Goal: Task Accomplishment & Management: Use online tool/utility

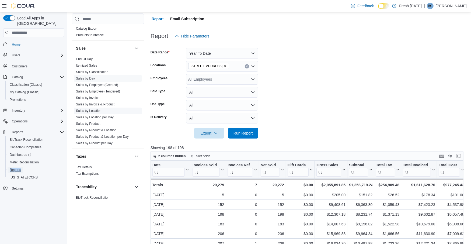
scroll to position [42, 0]
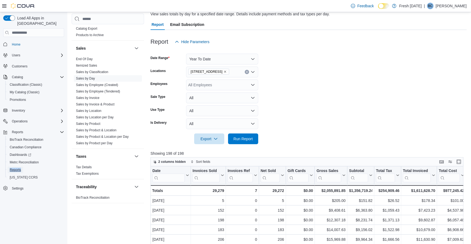
drag, startPoint x: 18, startPoint y: 164, endPoint x: 292, endPoint y: 2, distance: 318.5
click at [0, 0] on div "Feedback Dark Mode Fresh [DATE] | BC [PERSON_NAME] Load All Apps in New Hub Hom…" at bounding box center [235, 157] width 471 height 398
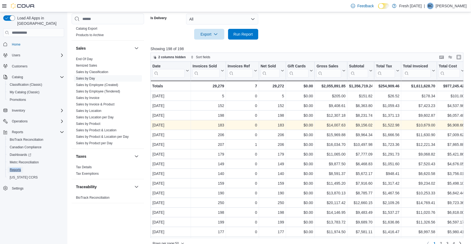
scroll to position [144, 0]
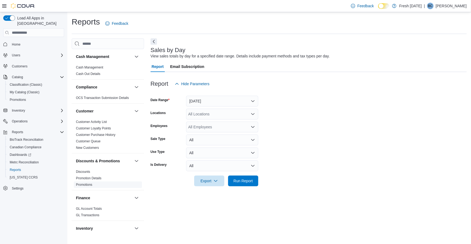
click at [84, 183] on link "Promotions" at bounding box center [84, 185] width 16 height 4
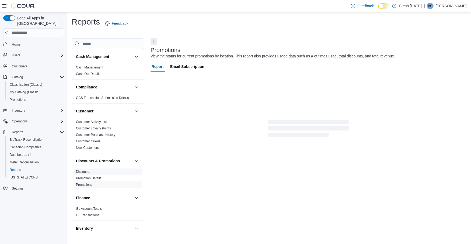
click at [85, 172] on link "Discounts" at bounding box center [83, 172] width 14 height 4
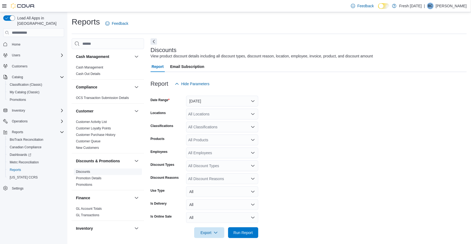
scroll to position [5, 0]
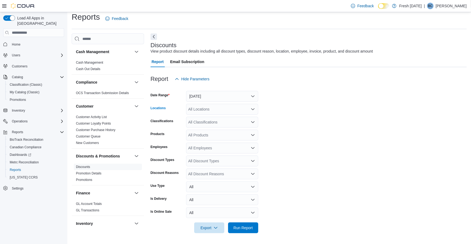
click at [206, 110] on div "All Locations" at bounding box center [222, 109] width 72 height 11
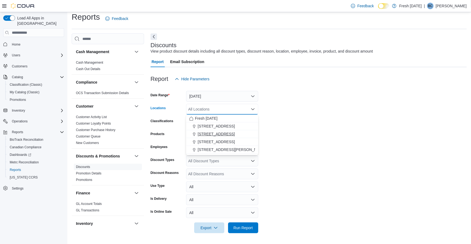
click at [210, 133] on span "[STREET_ADDRESS]" at bounding box center [216, 133] width 37 height 5
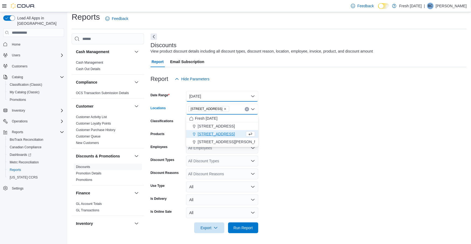
click at [210, 93] on button "Yesterday" at bounding box center [222, 96] width 72 height 11
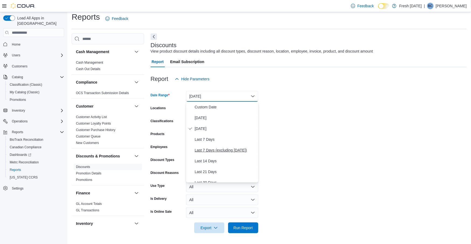
scroll to position [81, 0]
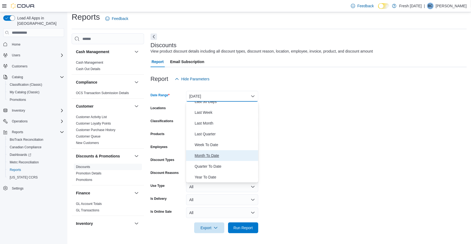
click at [205, 157] on span "Month To Date" at bounding box center [225, 155] width 61 height 6
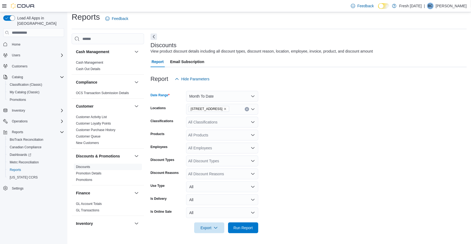
click at [196, 175] on div "All Discount Reasons" at bounding box center [222, 173] width 72 height 11
type input "**********"
click at [208, 183] on span "Marketing 025" at bounding box center [222, 182] width 66 height 5
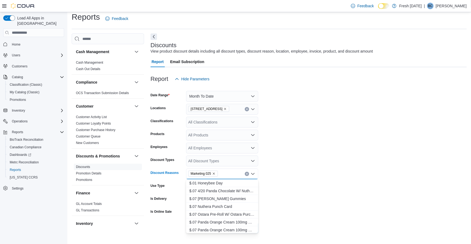
click at [290, 150] on form "Date Range Month To Date Locations 1407 Cinnamon Hill Lane Classifications All …" at bounding box center [309, 158] width 316 height 149
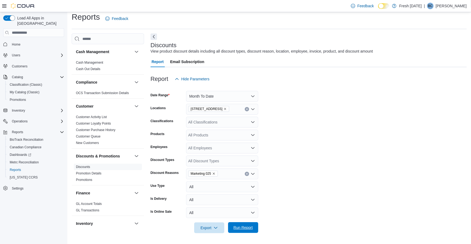
click at [239, 228] on span "Run Report" at bounding box center [242, 227] width 19 height 5
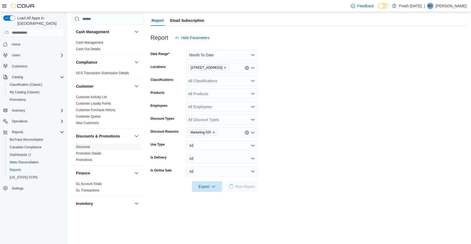
scroll to position [50, 0]
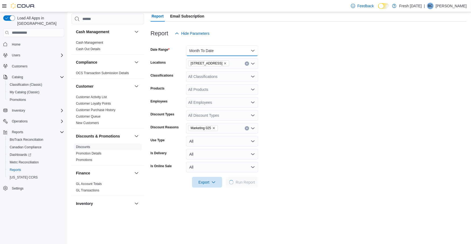
click at [239, 53] on button "Month To Date" at bounding box center [222, 50] width 72 height 11
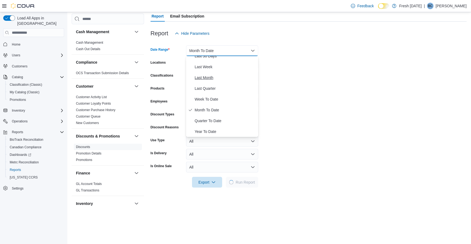
scroll to position [80, 0]
click at [209, 131] on span "Year To Date" at bounding box center [225, 132] width 61 height 6
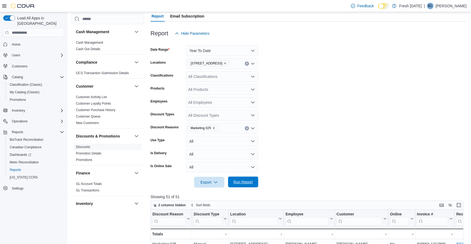
click at [244, 180] on span "Run Report" at bounding box center [242, 181] width 19 height 5
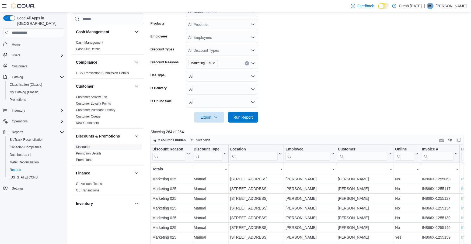
scroll to position [121, 0]
